Goal: Information Seeking & Learning: Learn about a topic

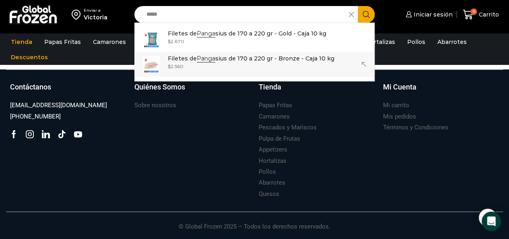
click at [226, 59] on p "Filetes de Panga sius de 170 a 220 gr - Bronze - Caja 10 kg" at bounding box center [251, 58] width 167 height 9
type input "**********"
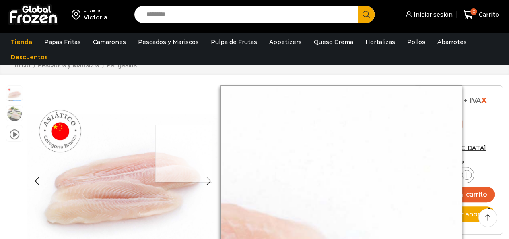
scroll to position [41, 0]
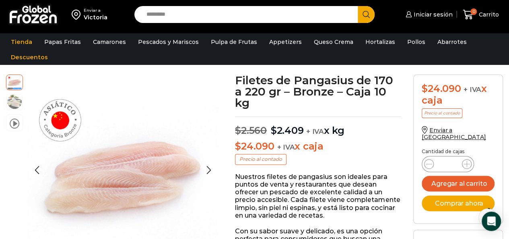
click at [15, 101] on img at bounding box center [14, 101] width 16 height 16
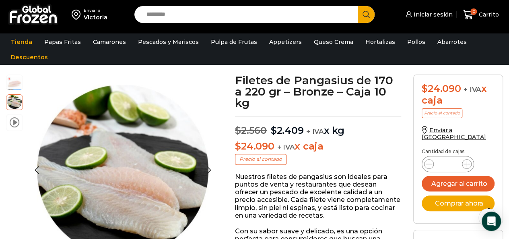
click at [14, 128] on li "video" at bounding box center [14, 122] width 17 height 17
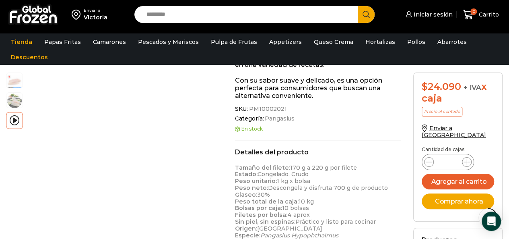
scroll to position [202, 0]
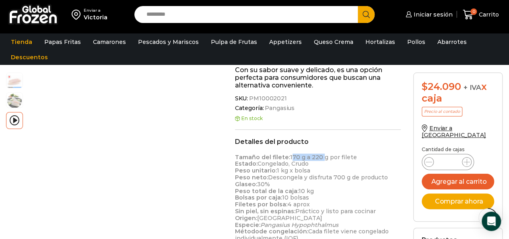
drag, startPoint x: 288, startPoint y: 153, endPoint x: 319, endPoint y: 155, distance: 31.0
click at [319, 155] on p "Tamaño del filete: 170 g a 220 g por filete Estado: Congelado, Crudo Peso unita…" at bounding box center [318, 198] width 166 height 88
click at [348, 176] on p "Tamaño del filete: 170 g a 220 g por filete Estado: Congelado, Crudo Peso unita…" at bounding box center [318, 198] width 166 height 88
click at [220, 16] on input "Search input" at bounding box center [249, 14] width 212 height 17
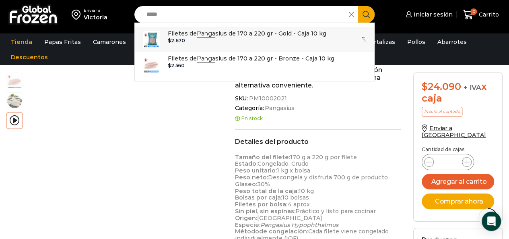
click at [202, 37] on p "Filetes de Panga sius de 170 a 220 gr - Gold - Caja 10 kg" at bounding box center [247, 33] width 159 height 9
type input "**********"
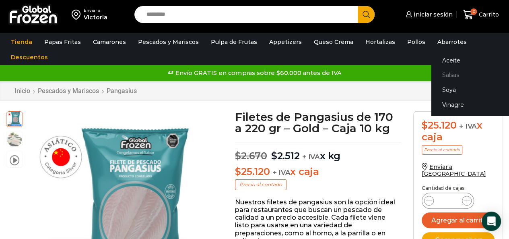
click at [442, 75] on link "Salsas" at bounding box center [482, 75] width 101 height 15
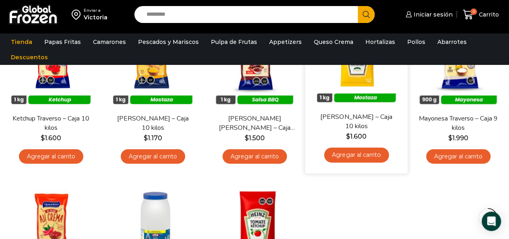
scroll to position [242, 0]
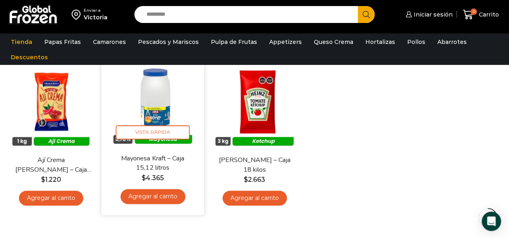
click at [159, 114] on img at bounding box center [153, 102] width 91 height 91
